Goal: Task Accomplishment & Management: Complete application form

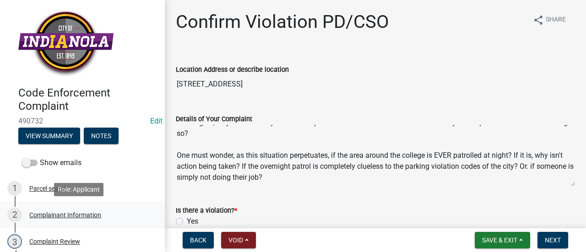
click at [82, 217] on div "Complainant Information" at bounding box center [65, 215] width 72 height 6
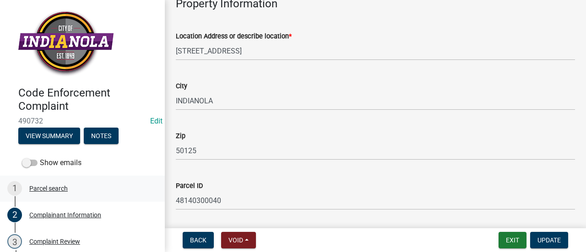
scroll to position [458, 0]
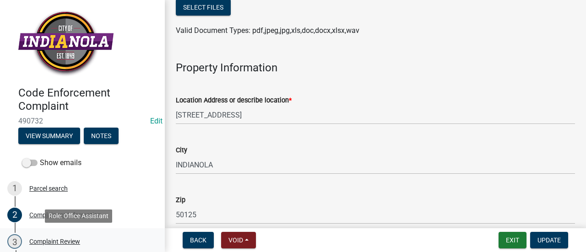
click at [44, 241] on div "Complaint Review" at bounding box center [54, 242] width 51 height 6
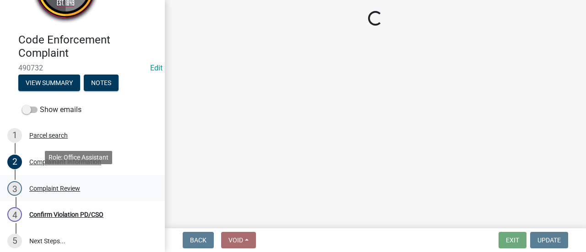
scroll to position [59, 0]
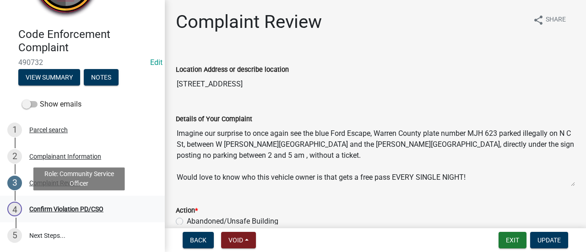
click at [91, 206] on div "Confirm Violation PD/CSO" at bounding box center [66, 209] width 74 height 6
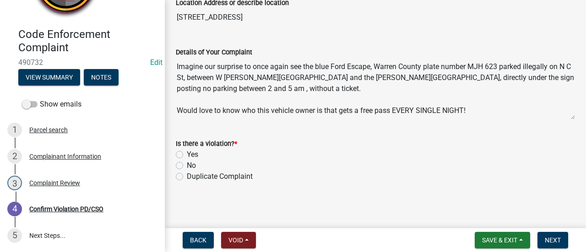
scroll to position [67, 0]
click at [187, 174] on label "Duplicate Complaint" at bounding box center [220, 176] width 66 height 11
click at [187, 174] on input "Duplicate Complaint" at bounding box center [190, 174] width 6 height 6
radio input "true"
click at [553, 238] on span "Next" at bounding box center [553, 240] width 16 height 7
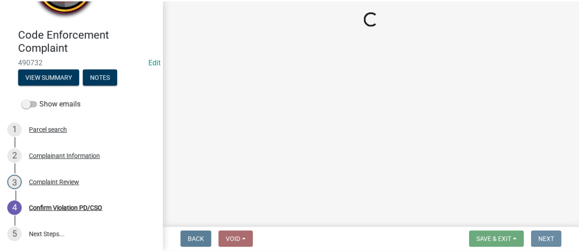
scroll to position [0, 0]
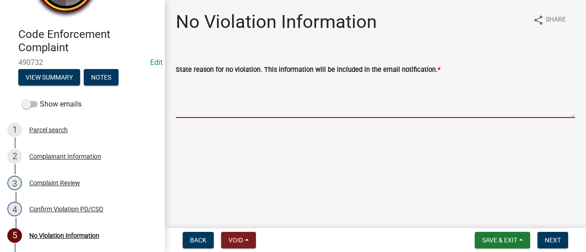
click at [268, 82] on textarea "State reason for no violation. This information will be included in the email n…" at bounding box center [375, 96] width 399 height 43
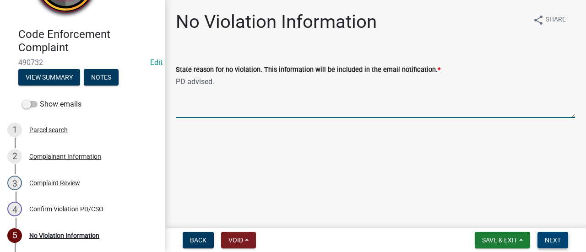
type textarea "PD advised."
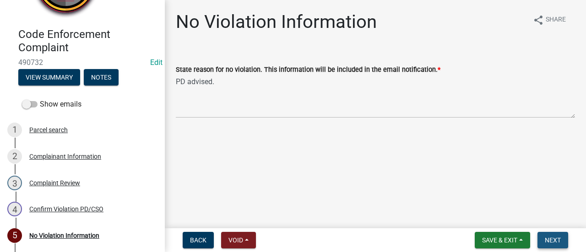
click at [551, 241] on span "Next" at bounding box center [553, 240] width 16 height 7
